Goal: Communication & Community: Connect with others

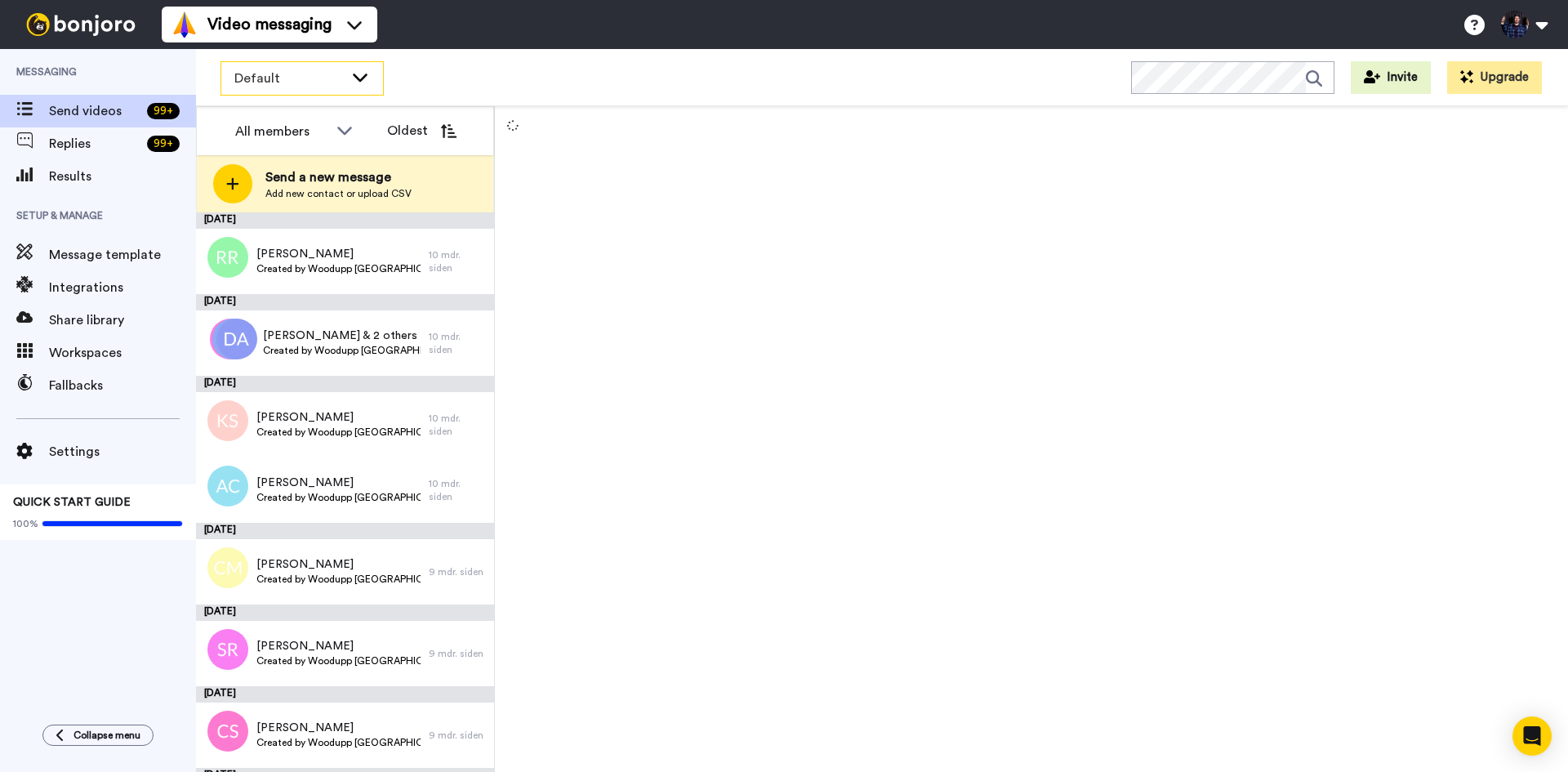
click at [346, 71] on div "Default" at bounding box center [302, 78] width 162 height 32
click at [719, 372] on div at bounding box center [1031, 439] width 1073 height 666
click at [345, 84] on div "Default" at bounding box center [302, 78] width 162 height 32
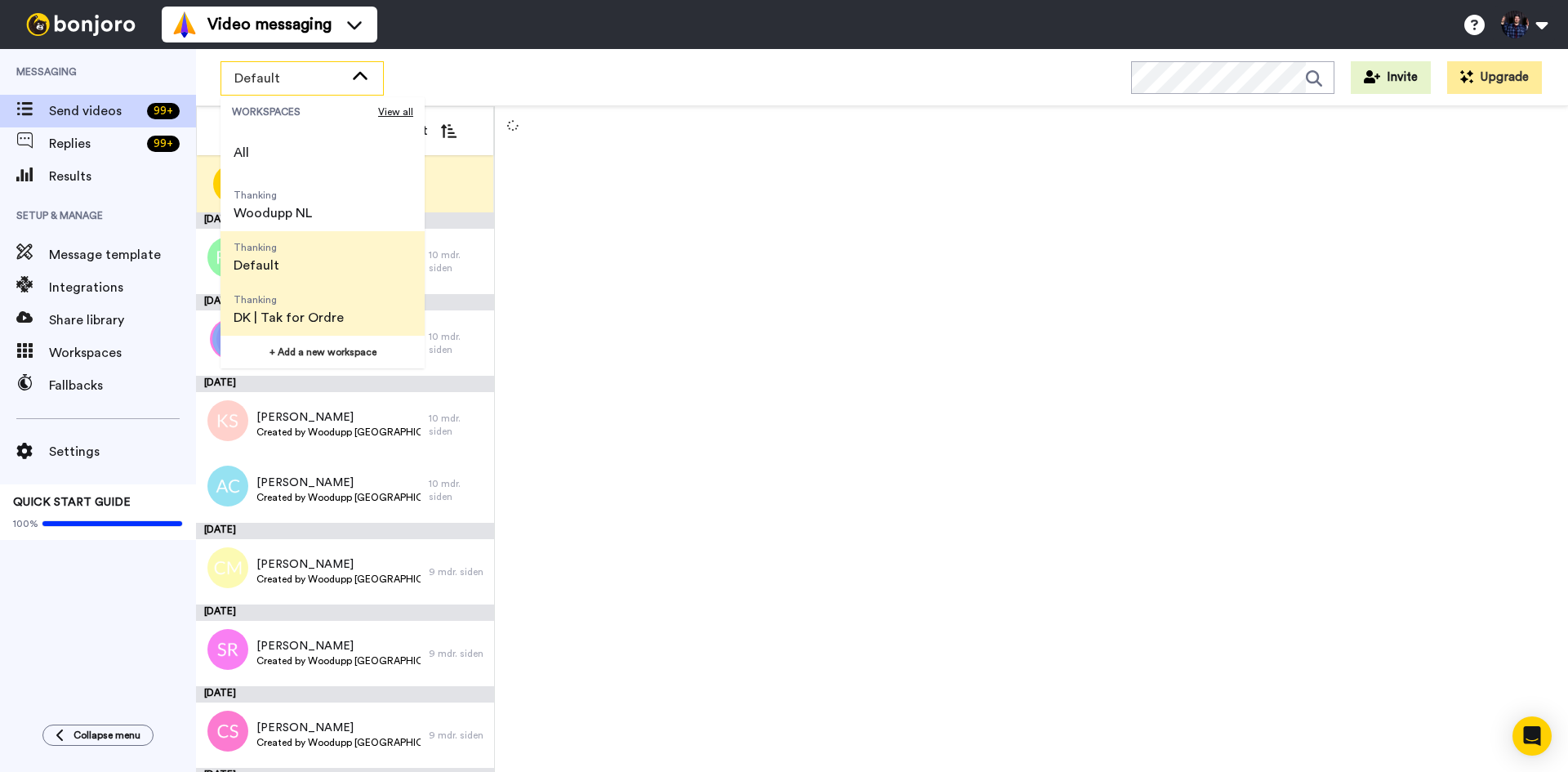
click at [343, 315] on span "Thanking DK | Tak for Ordre" at bounding box center [289, 309] width 137 height 53
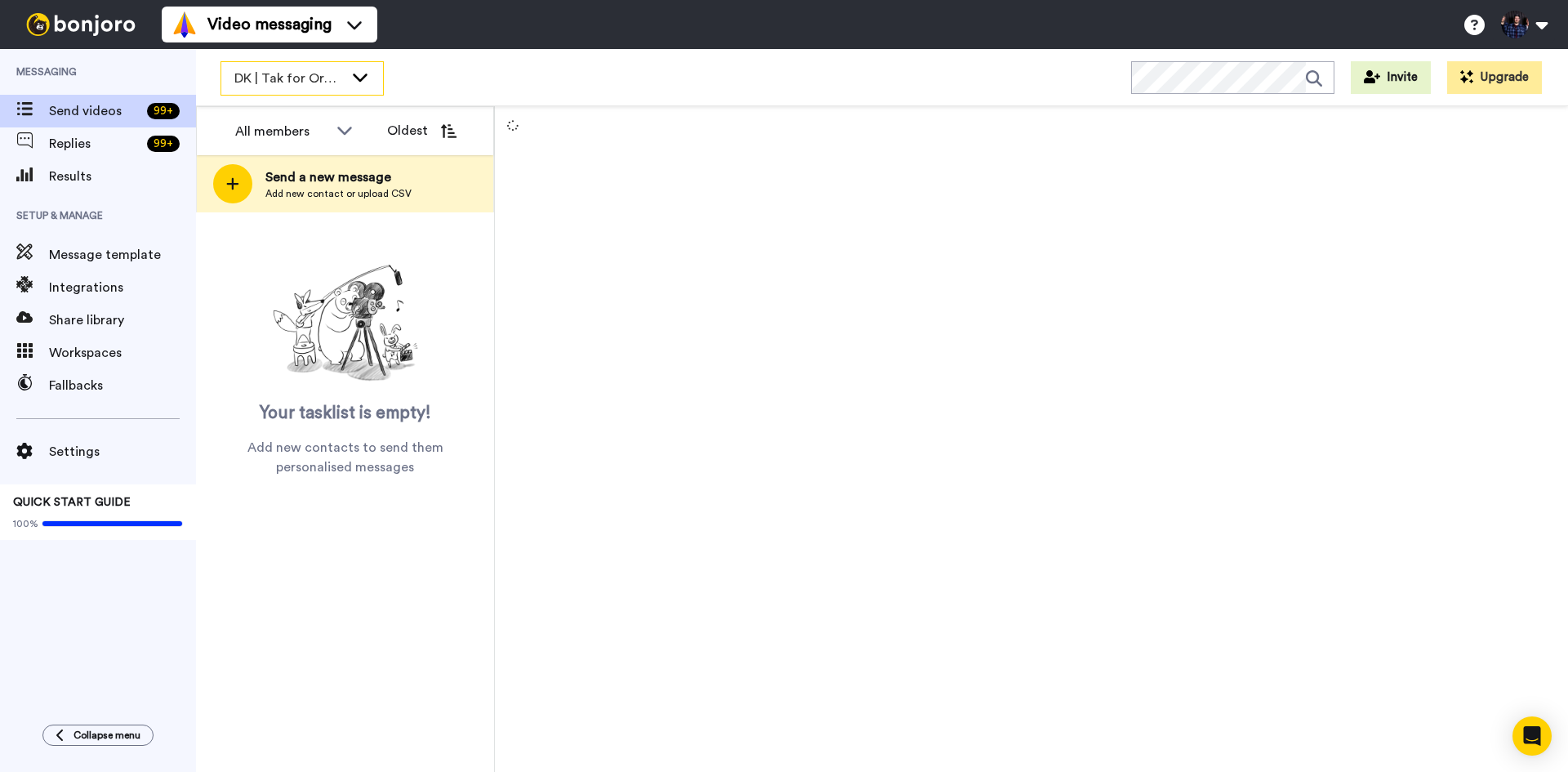
click at [339, 88] on span "DK | Tak for Ordre" at bounding box center [289, 78] width 110 height 19
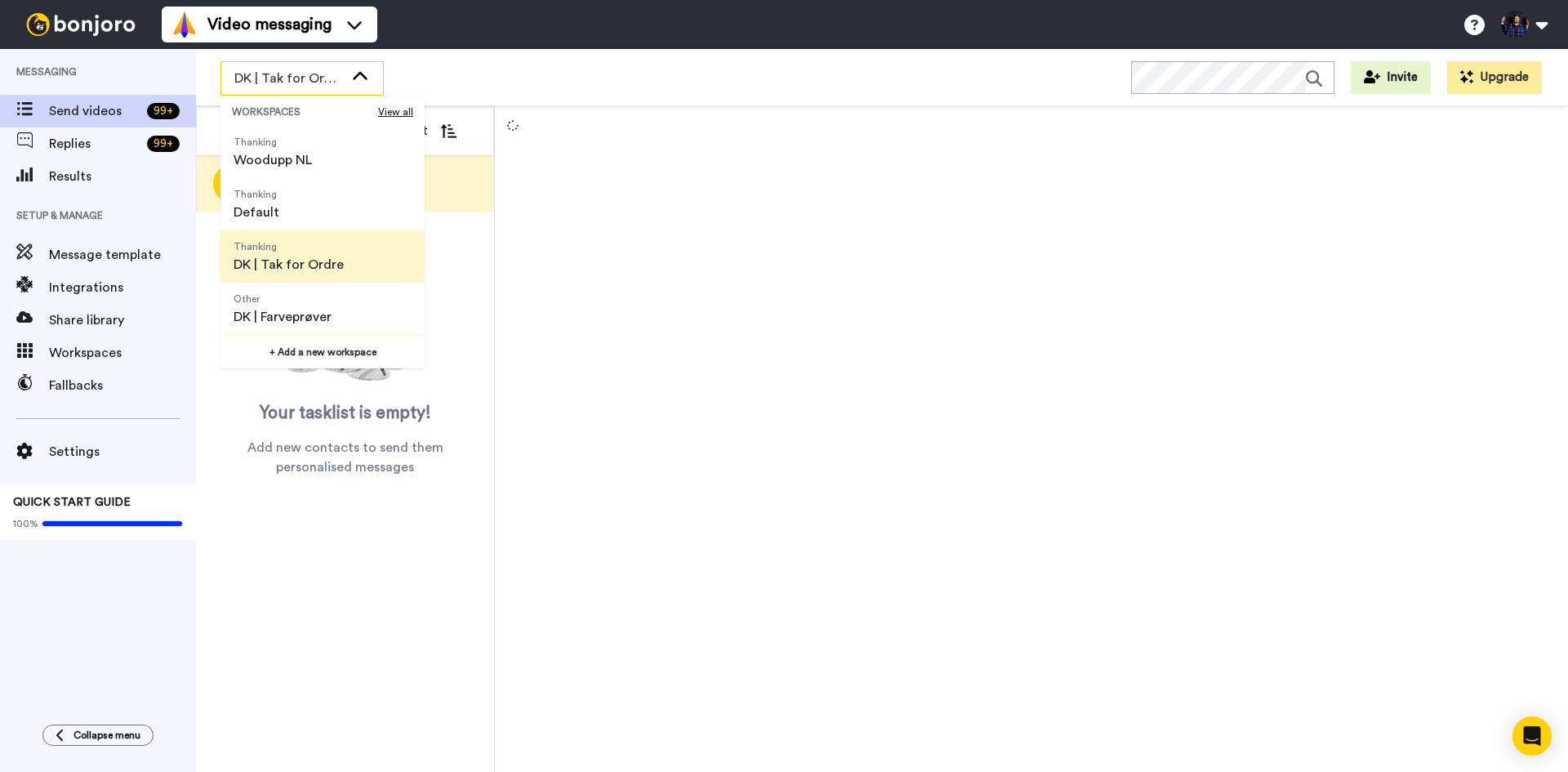
scroll to position [81, 0]
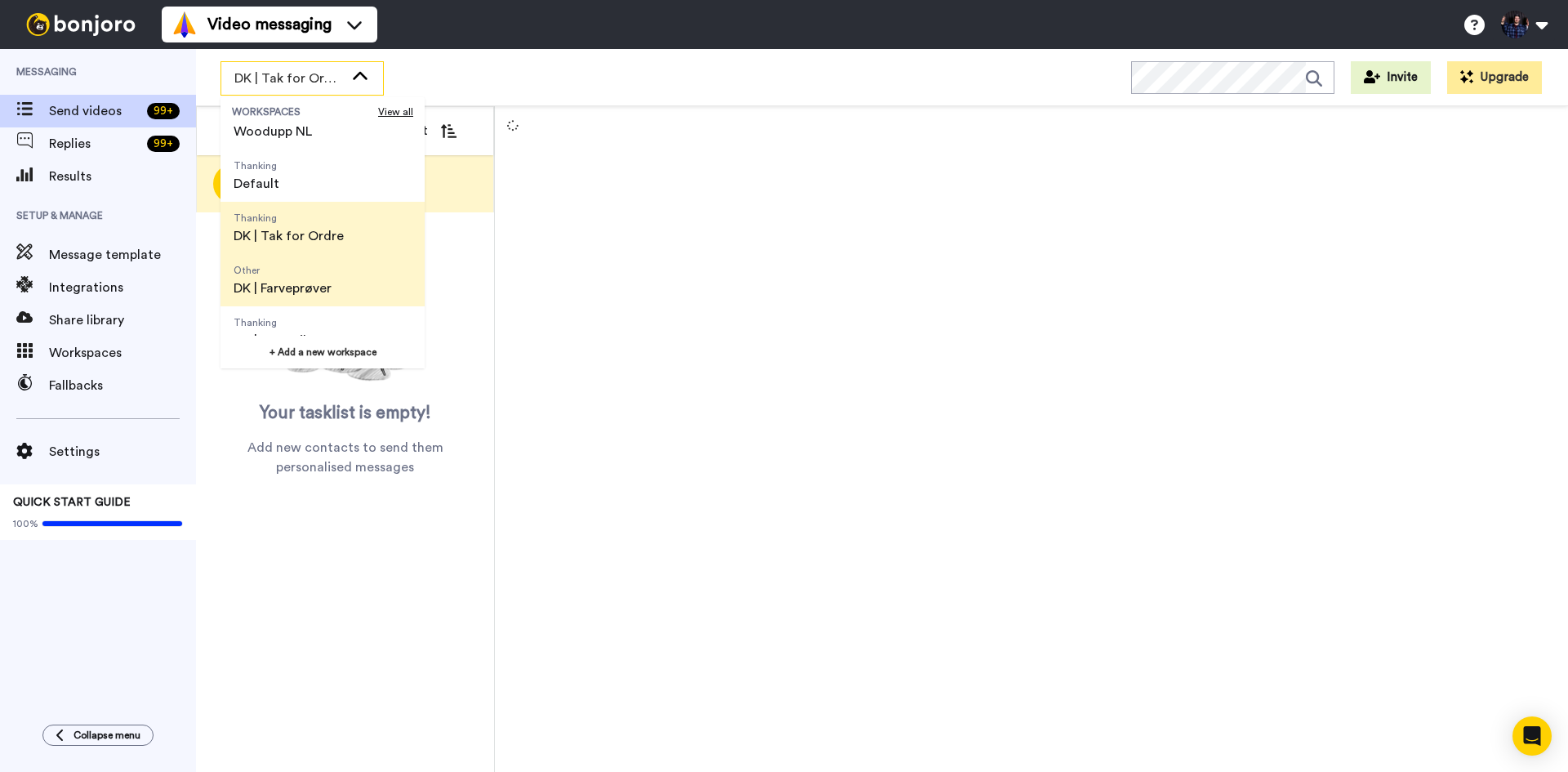
click at [329, 281] on span "DK | Farveprøver" at bounding box center [283, 288] width 98 height 19
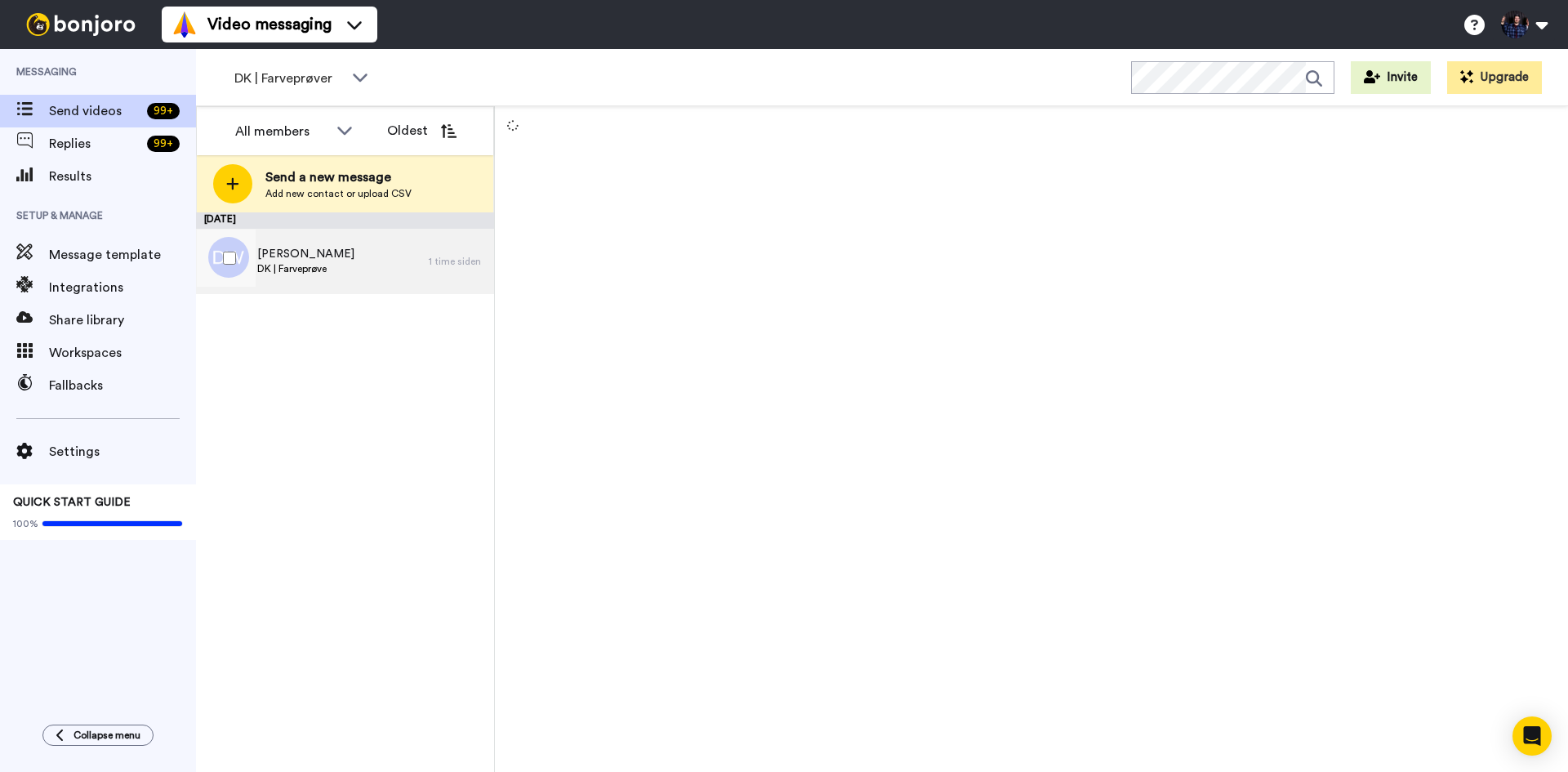
click at [424, 258] on div "[PERSON_NAME] DK | Farveprøve" at bounding box center [312, 261] width 233 height 66
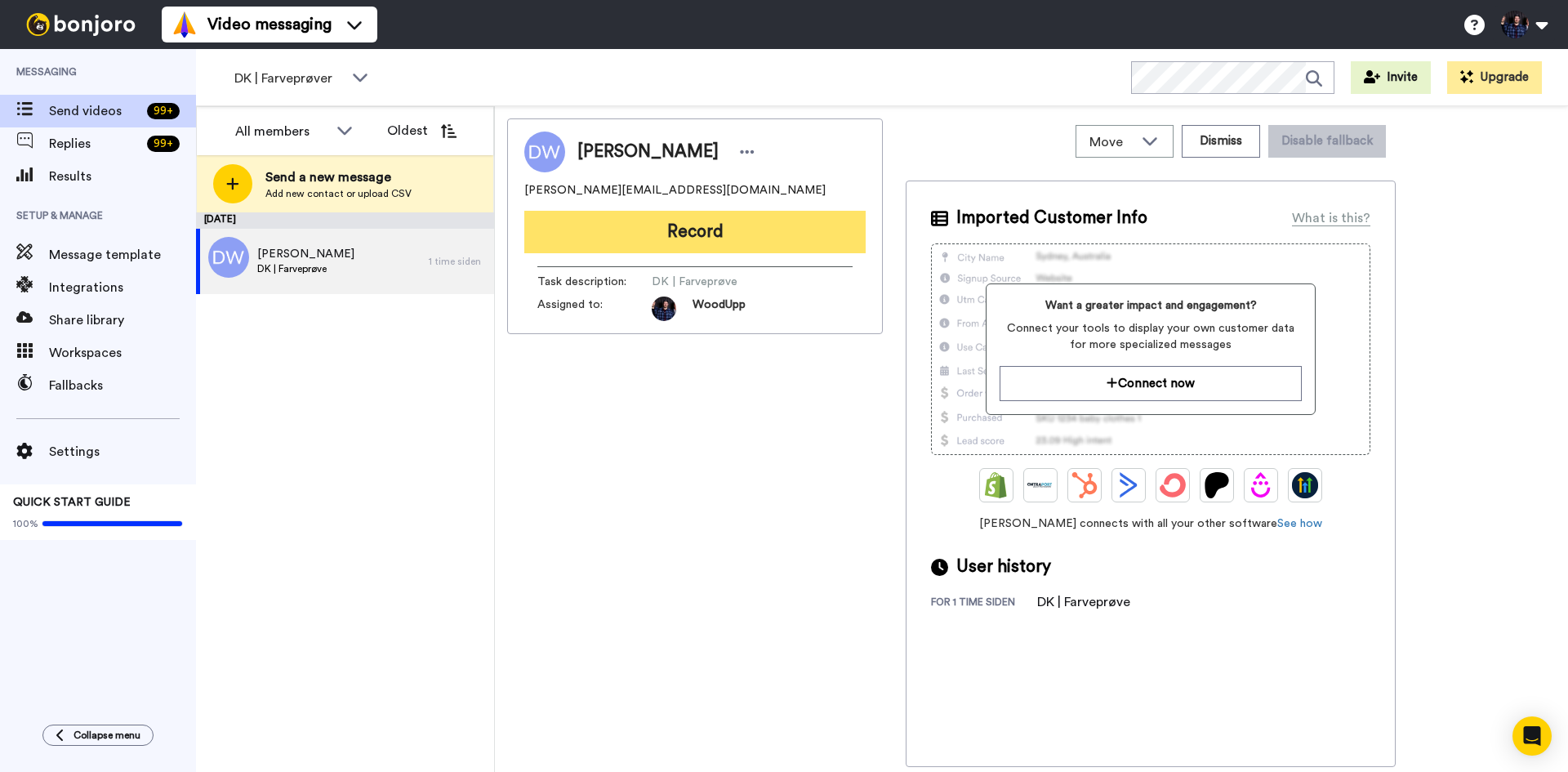
click at [733, 236] on button "Record" at bounding box center [695, 232] width 342 height 42
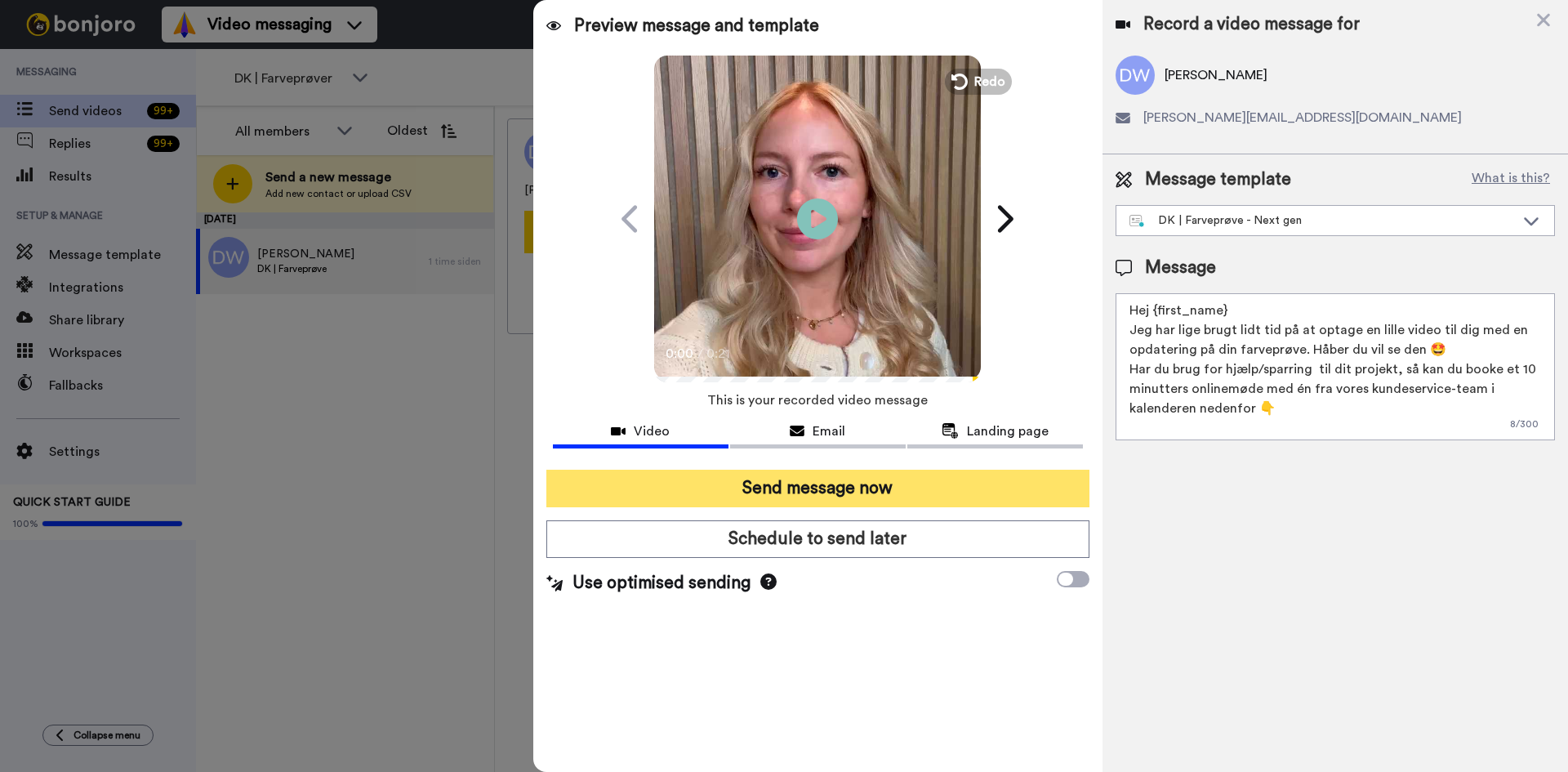
click at [958, 477] on button "Send message now" at bounding box center [818, 489] width 543 height 38
